Goal: Browse casually

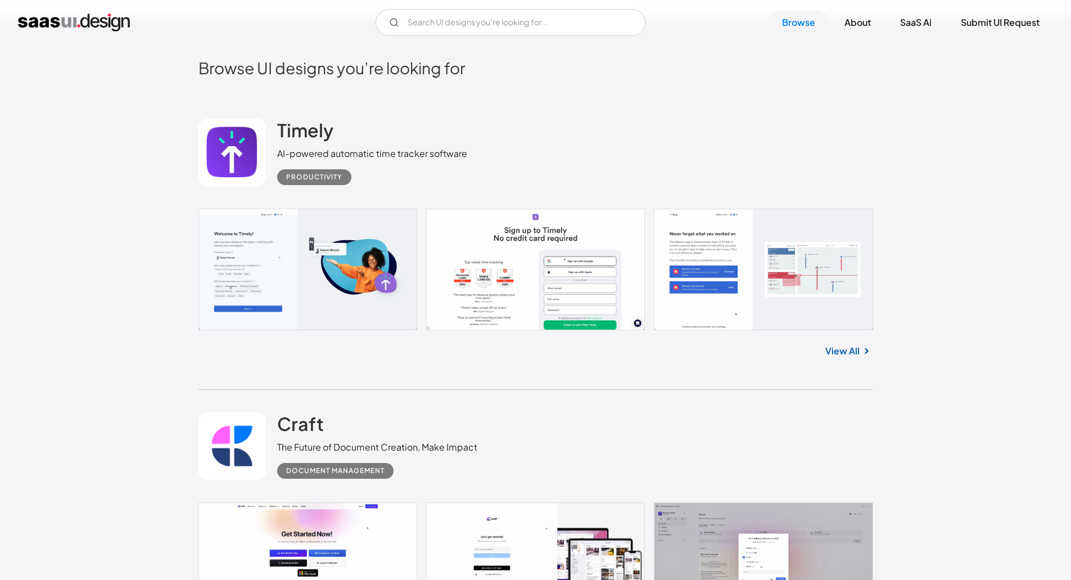
scroll to position [337, 0]
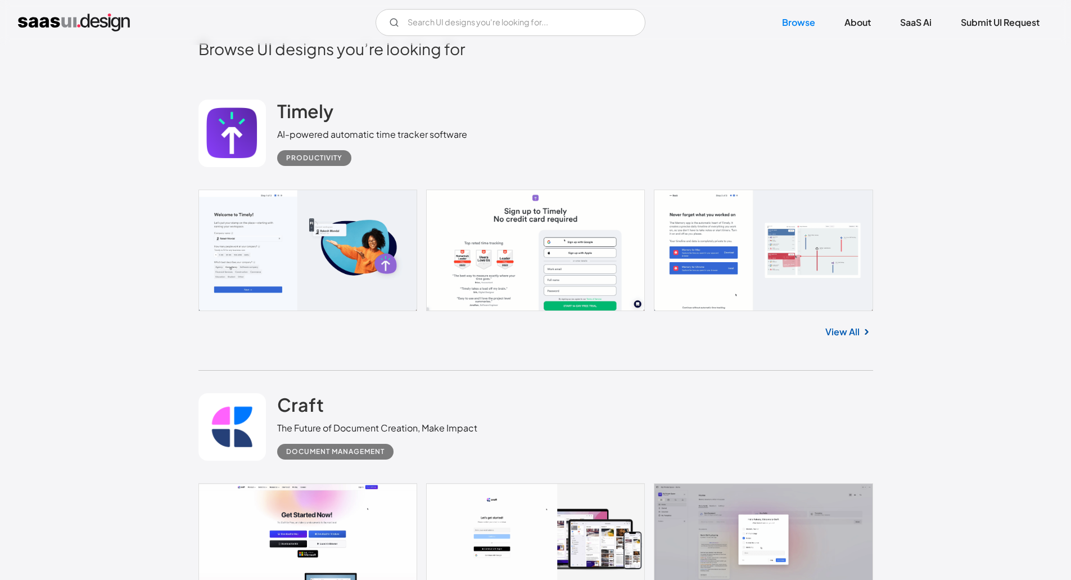
click at [236, 255] on link at bounding box center [536, 250] width 675 height 121
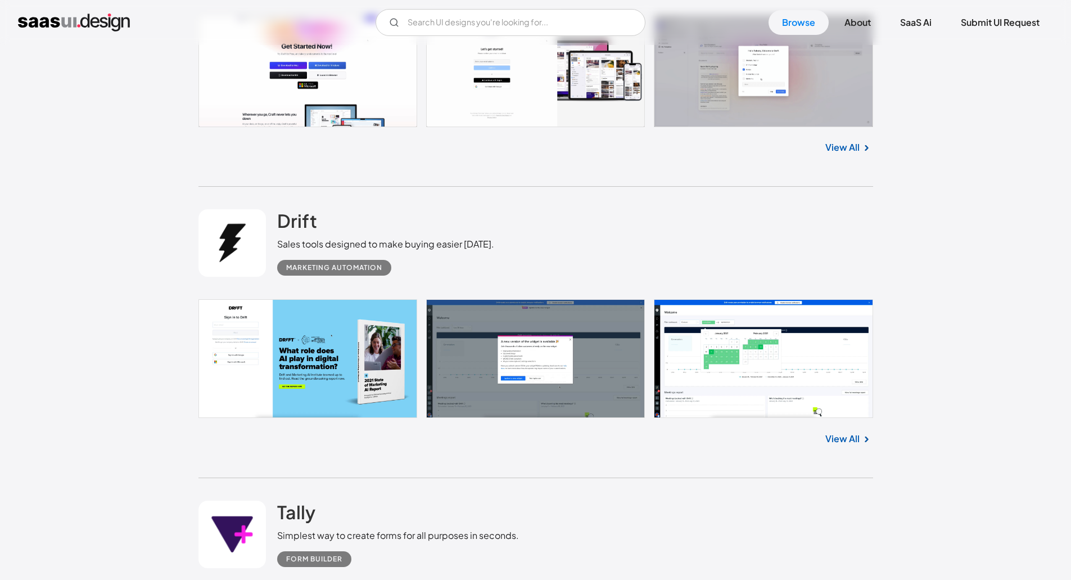
scroll to position [787, 0]
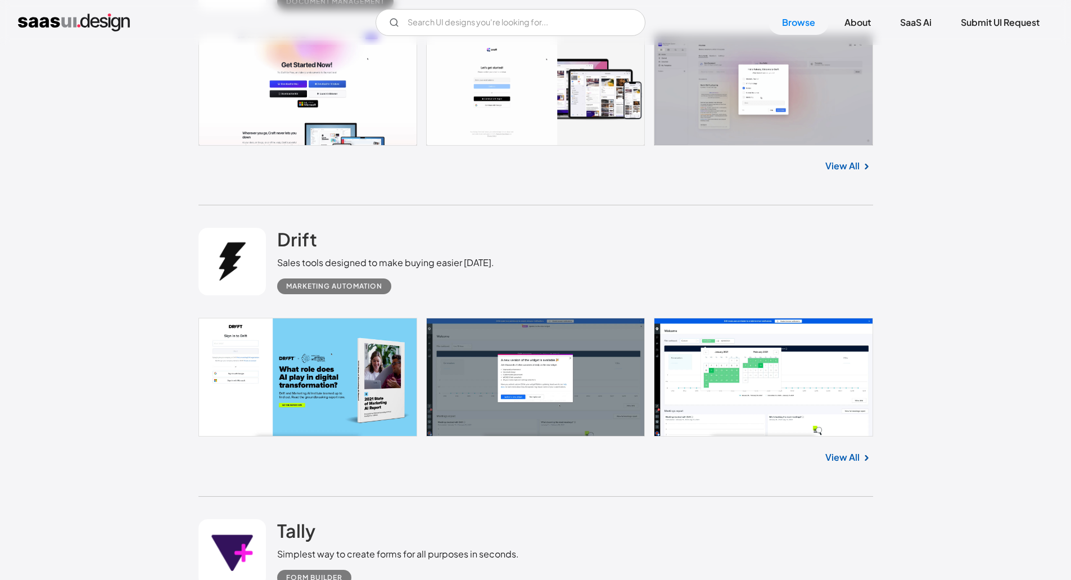
click at [843, 457] on link "View All" at bounding box center [843, 456] width 34 height 13
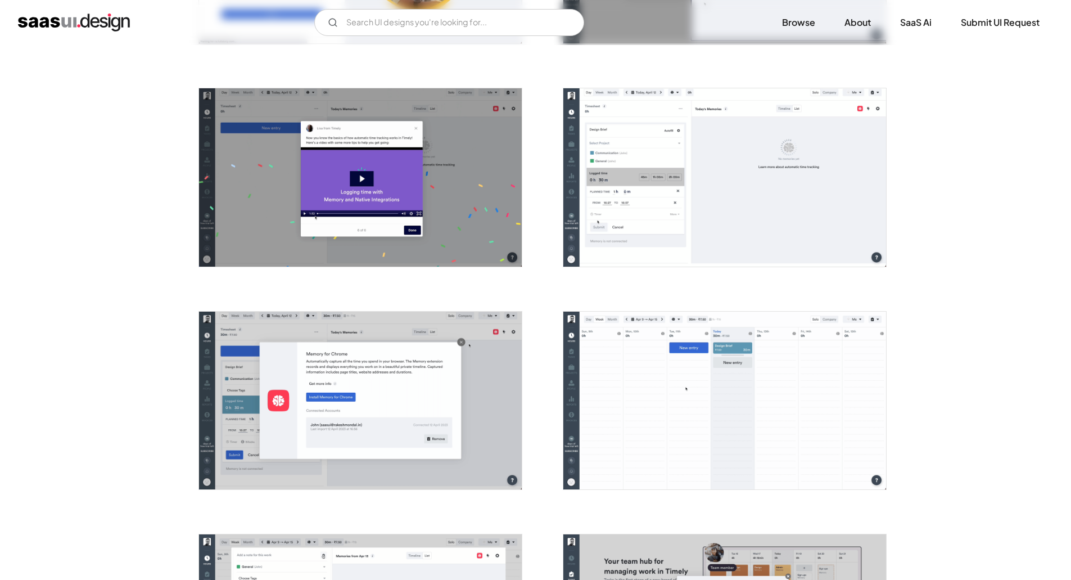
scroll to position [1068, 0]
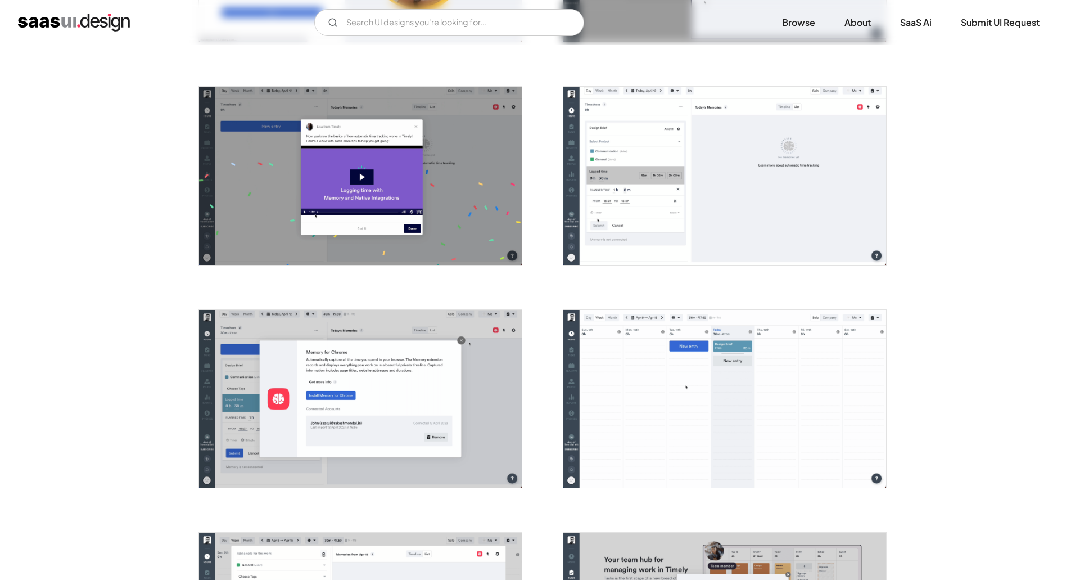
click at [690, 184] on img "open lightbox" at bounding box center [724, 176] width 323 height 178
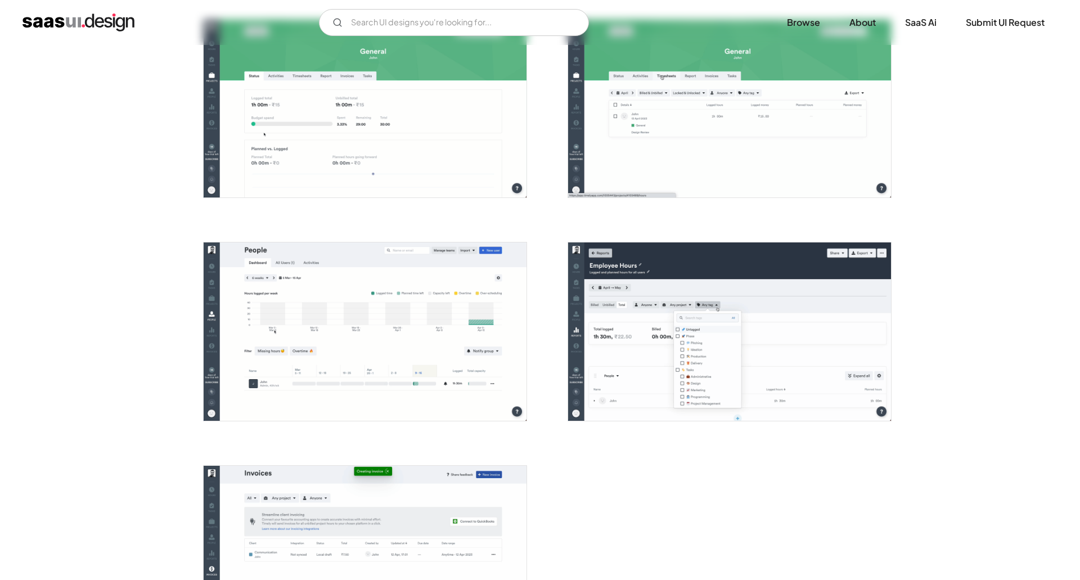
scroll to position [2474, 0]
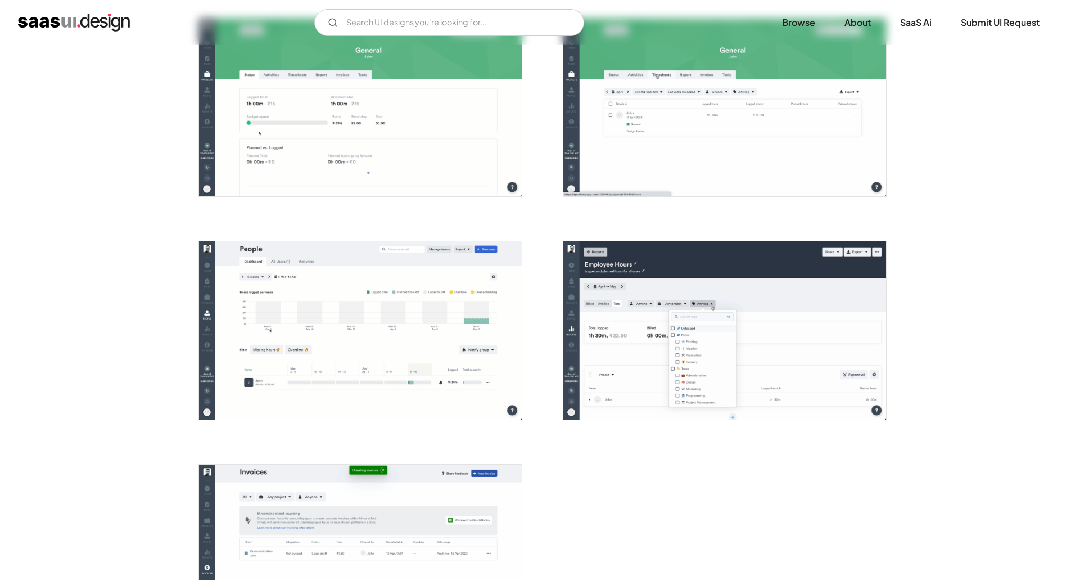
click at [404, 315] on img "open lightbox" at bounding box center [360, 330] width 323 height 178
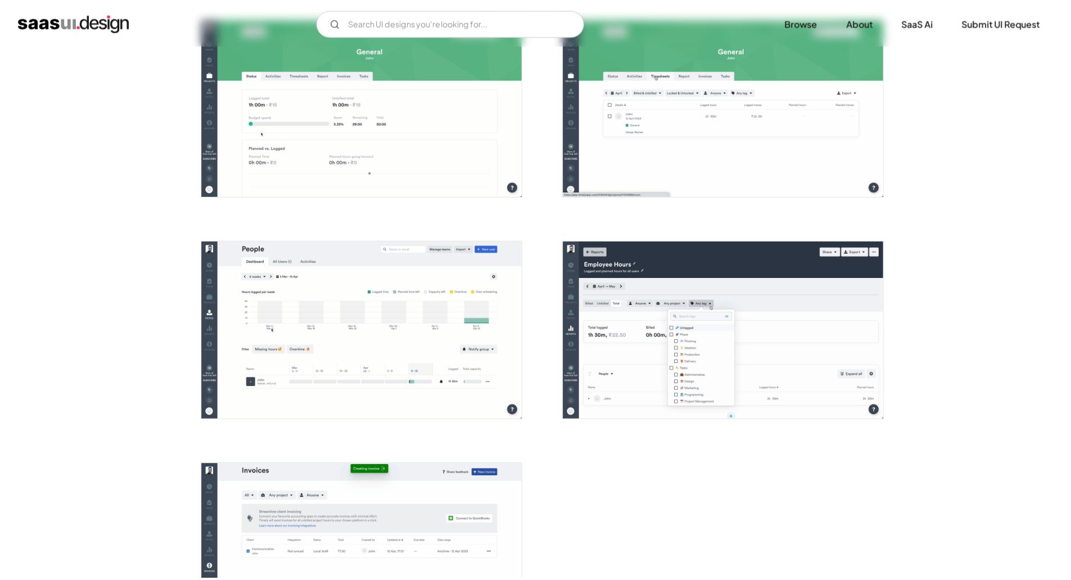
scroll to position [0, 0]
